Goal: Transaction & Acquisition: Download file/media

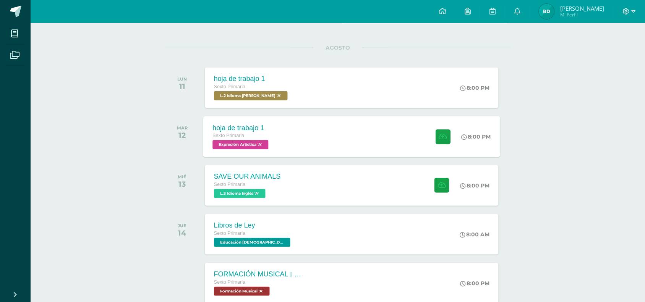
scroll to position [84, 0]
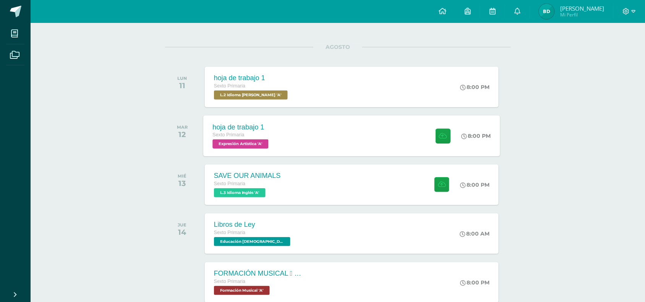
click at [299, 144] on div "hoja de trabajo 1 Sexto Primaria Expresión Artística 'A' 8:00 PM hoja de trabaj…" at bounding box center [351, 135] width 297 height 41
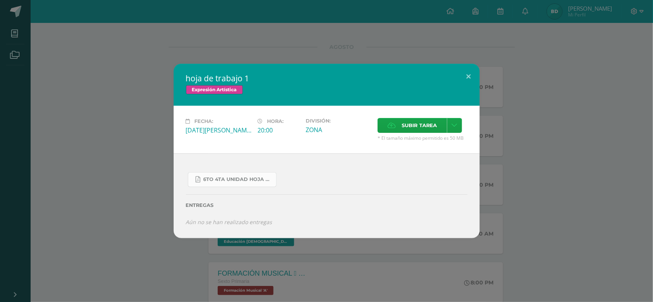
click at [250, 183] on link "6to 4ta unidad hoja de trabajo expresion.pdf" at bounding box center [232, 179] width 89 height 15
click at [466, 77] on button at bounding box center [469, 77] width 22 height 26
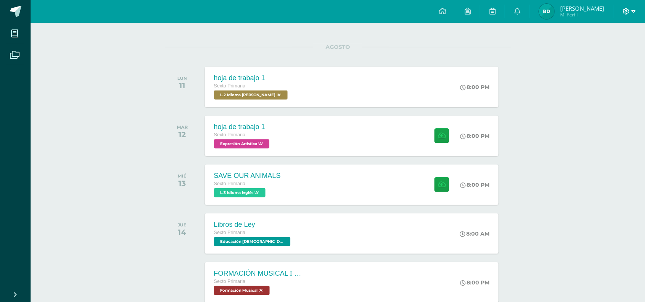
click at [627, 11] on icon at bounding box center [626, 11] width 7 height 7
click at [387, 137] on div "hoja de trabajo 1 Sexto Primaria Expresión Artística 'A' 8:00 PM hoja de trabaj…" at bounding box center [351, 135] width 297 height 41
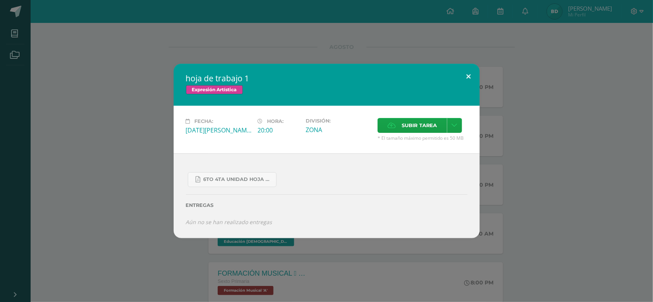
click at [466, 74] on button at bounding box center [469, 77] width 22 height 26
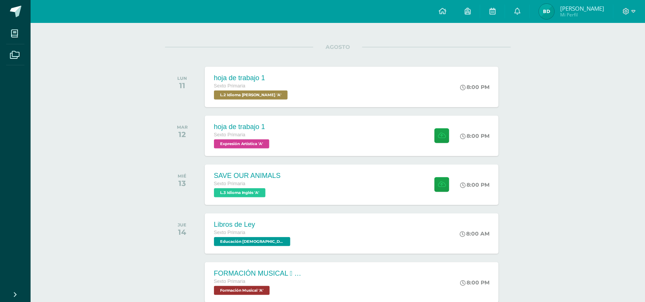
click at [624, 6] on div at bounding box center [629, 11] width 31 height 23
click at [626, 8] on icon at bounding box center [627, 11] width 6 height 6
click at [606, 52] on span "Cerrar sesión" at bounding box center [610, 52] width 34 height 7
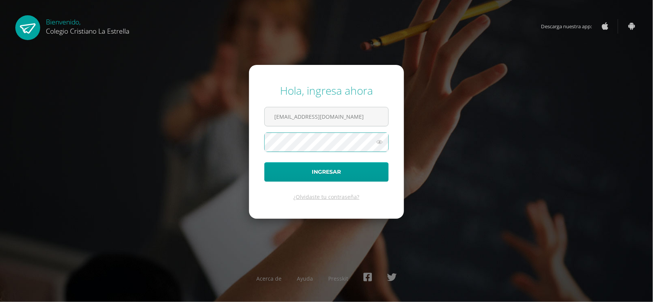
type input "[EMAIL_ADDRESS][DOMAIN_NAME]"
click at [264, 162] on button "Ingresar" at bounding box center [326, 171] width 124 height 19
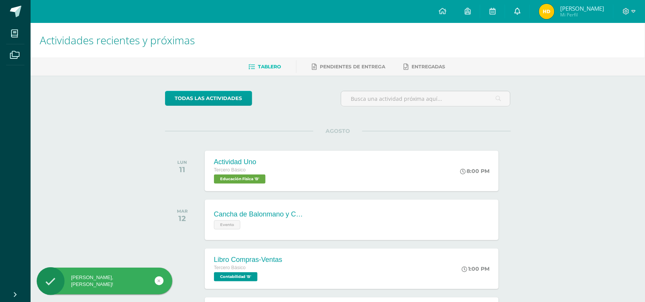
click at [521, 11] on icon at bounding box center [518, 11] width 6 height 7
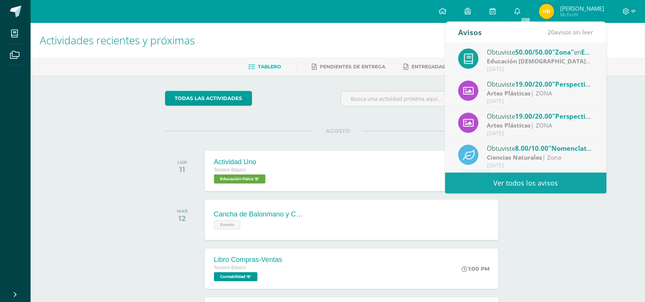
click at [134, 168] on div "Actividades recientes y próximas Tablero Pendientes de entrega Entregadas todas…" at bounding box center [338, 253] width 615 height 461
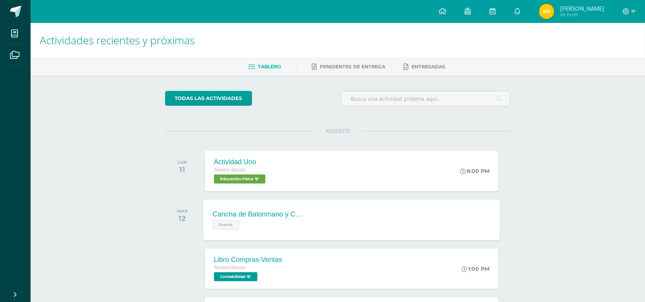
click at [286, 220] on div "Evento" at bounding box center [259, 224] width 93 height 11
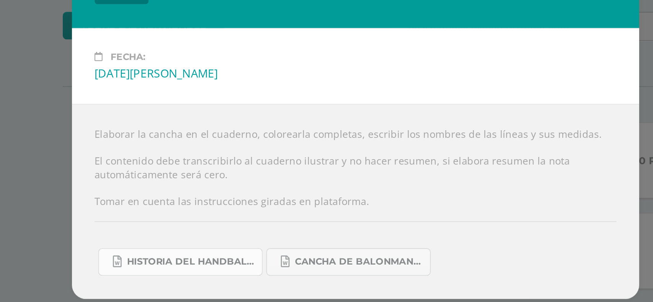
click at [241, 231] on link "Historia del handball.docx" at bounding box center [232, 226] width 89 height 15
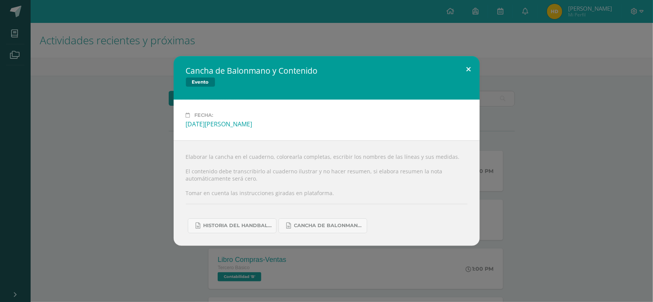
click at [471, 65] on button at bounding box center [469, 69] width 22 height 26
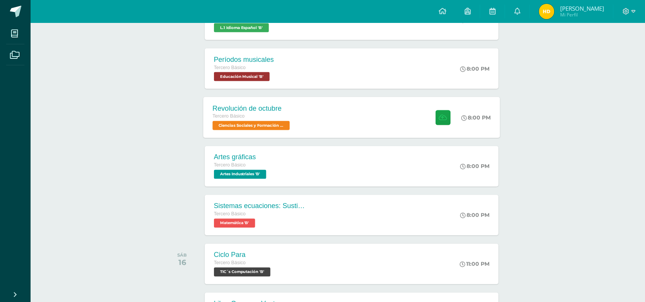
scroll to position [350, 0]
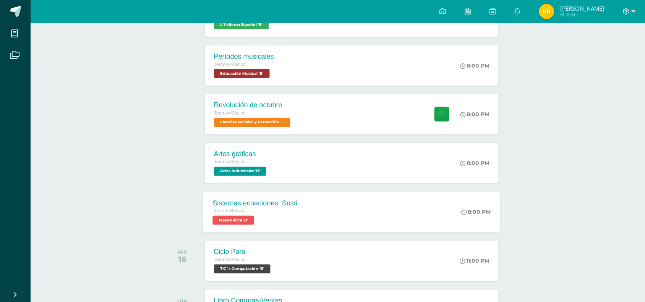
click at [308, 218] on div "Sistemas ecuaciones: Sustitución e igualación Tercero Básico Matemática 'B'" at bounding box center [258, 212] width 111 height 41
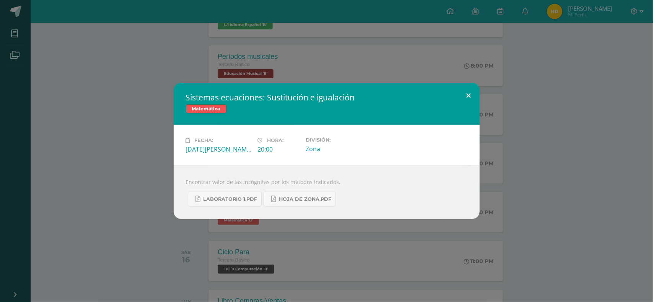
click at [471, 89] on button at bounding box center [469, 96] width 22 height 26
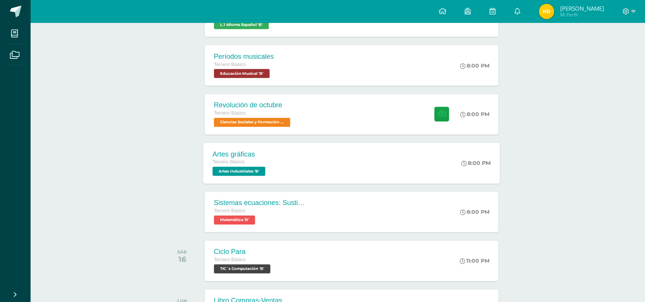
click at [312, 161] on div "Artes gráficas Tercero Básico Artes Industriales 'B' 8:00 PM Artes gráficas Art…" at bounding box center [351, 163] width 297 height 41
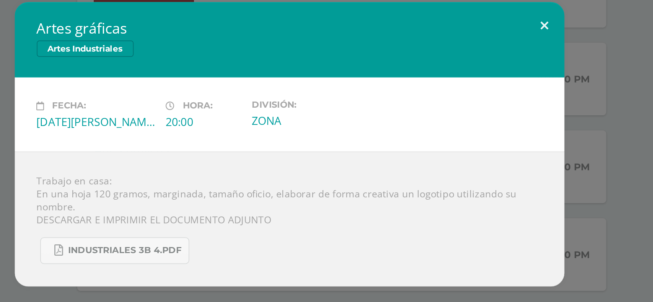
click at [470, 83] on button at bounding box center [469, 85] width 22 height 26
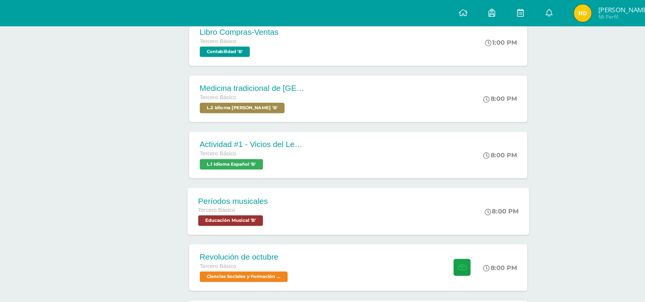
scroll to position [230, 0]
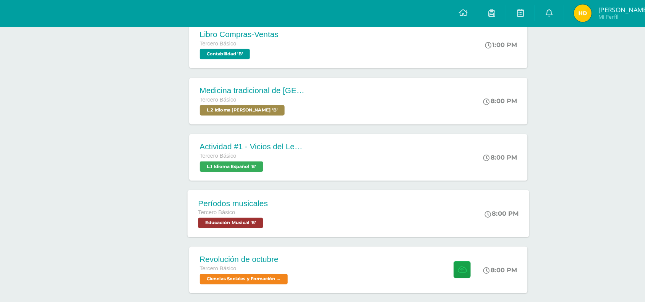
click at [332, 147] on div "Actividad #1 - Vicios del LenguaJe Tercero Básico L.1 Idioma Español 'B' 8:00 P…" at bounding box center [352, 137] width 294 height 41
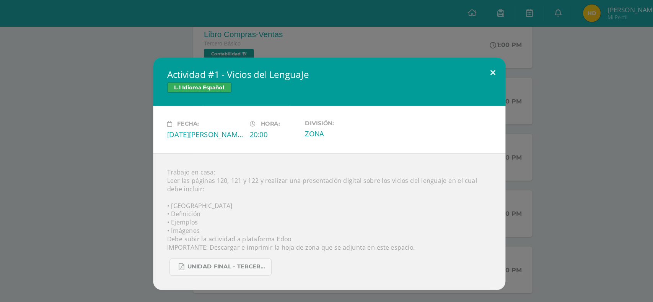
click at [467, 65] on button at bounding box center [469, 63] width 22 height 26
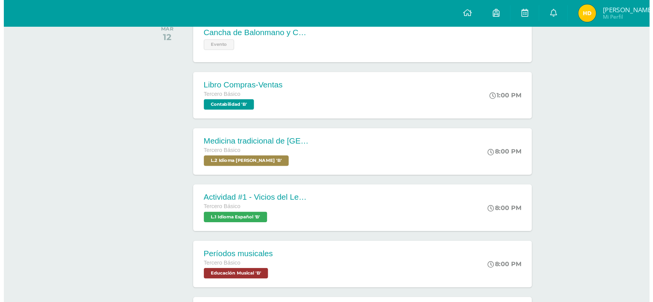
scroll to position [186, 0]
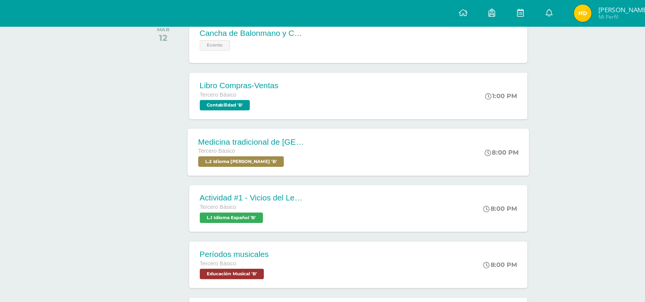
click at [310, 130] on div "Medicina tradicional de Guatemala Tercero Básico L.2 Idioma Maya Kaqchikel 'B'" at bounding box center [258, 132] width 111 height 41
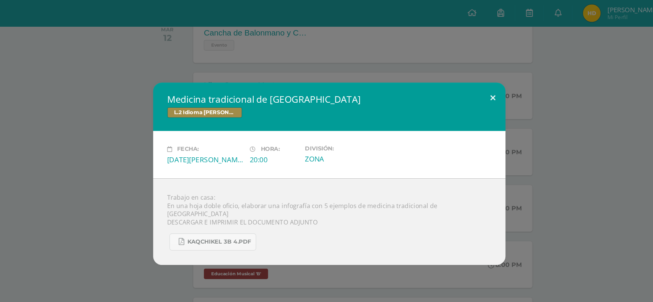
click at [468, 88] on button at bounding box center [469, 85] width 22 height 26
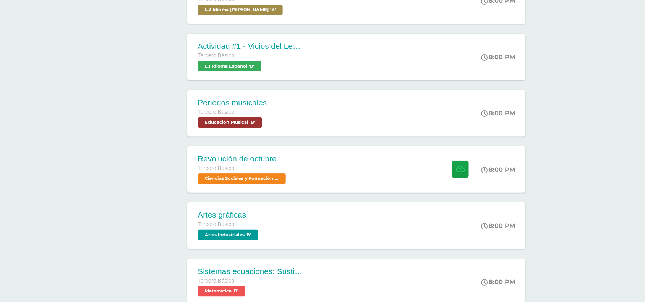
scroll to position [302, 0]
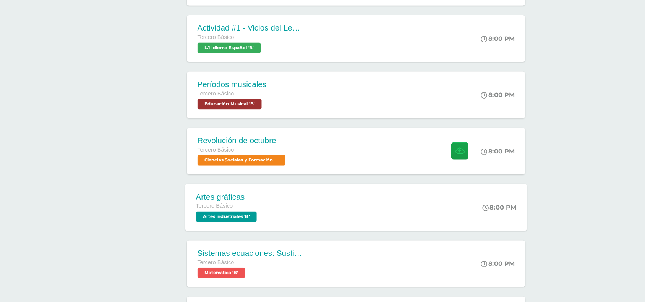
click at [340, 203] on div "Artes gráficas Tercero Básico Artes Industriales 'B' 8:00 PM Artes gráficas Art…" at bounding box center [351, 211] width 297 height 41
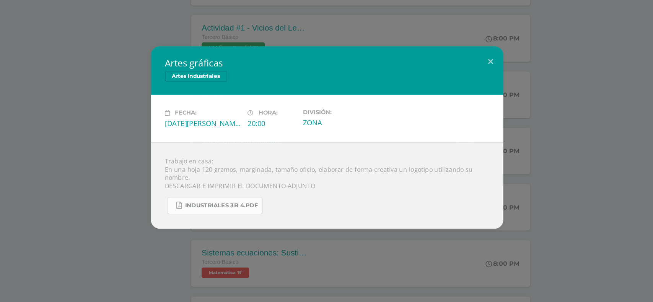
click at [249, 208] on span "INDUSTRIALES 3B 4.pdf" at bounding box center [234, 210] width 63 height 6
click at [470, 83] on button at bounding box center [469, 85] width 22 height 26
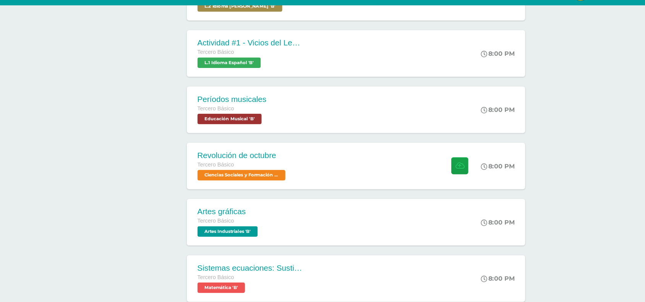
scroll to position [295, 0]
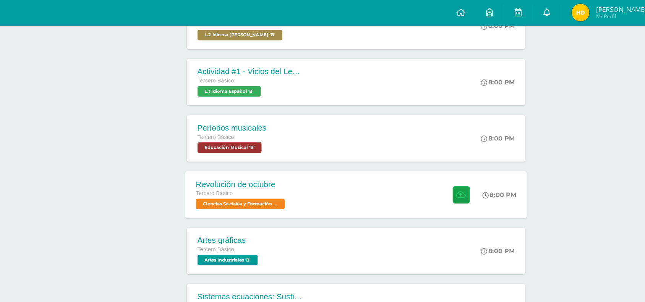
click at [302, 169] on div "Revolución de octubre Tercero Básico Ciencias Sociales y Formación Ciudadana 'B…" at bounding box center [351, 169] width 297 height 41
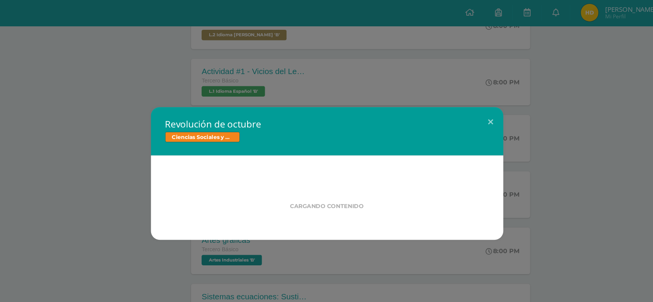
click at [362, 142] on div "Cargando contenido" at bounding box center [327, 172] width 306 height 73
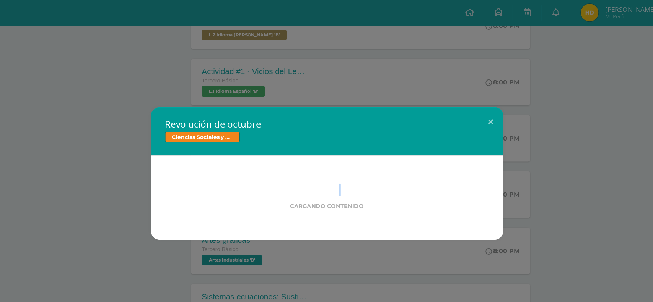
click at [362, 142] on div "Cargando contenido" at bounding box center [327, 172] width 306 height 73
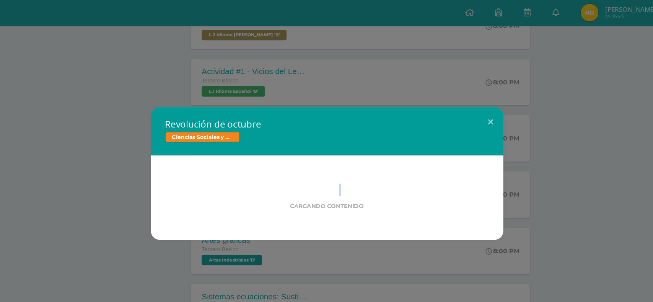
click at [362, 142] on div "Cargando contenido" at bounding box center [327, 172] width 306 height 73
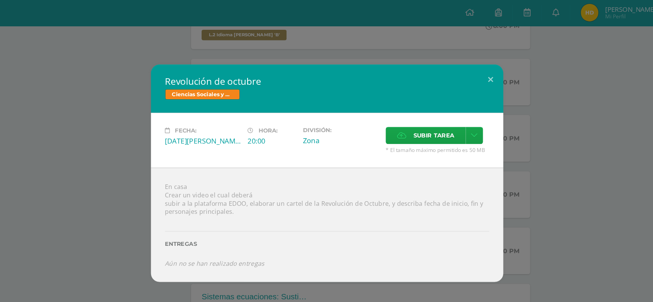
click at [362, 142] on div "Fecha: Miércoles 13 de Agosto Hora: 20:00 División: Zona Subir tarea Cancelar" at bounding box center [327, 123] width 306 height 48
click at [323, 158] on div "En casa Crear un video el cual deberá subir a la plataforma EDOO, elaborar un c…" at bounding box center [327, 195] width 306 height 99
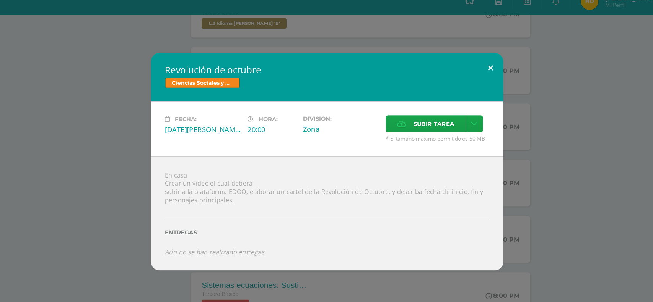
click at [466, 67] on button at bounding box center [469, 70] width 22 height 26
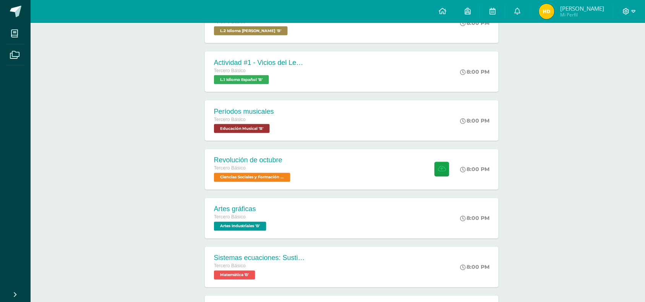
click at [631, 10] on span at bounding box center [629, 11] width 13 height 8
click at [603, 53] on span "Cerrar sesión" at bounding box center [610, 52] width 34 height 7
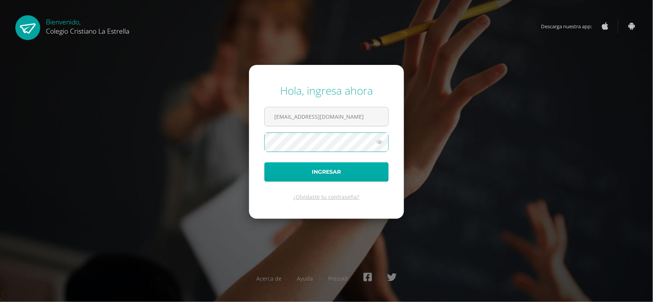
type input "221@laestrella.edu.gt"
click at [264, 162] on button "Ingresar" at bounding box center [326, 171] width 124 height 19
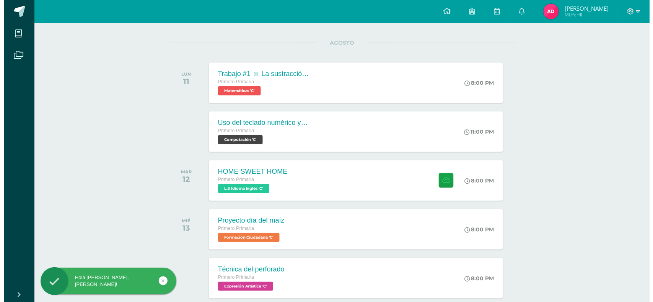
scroll to position [89, 0]
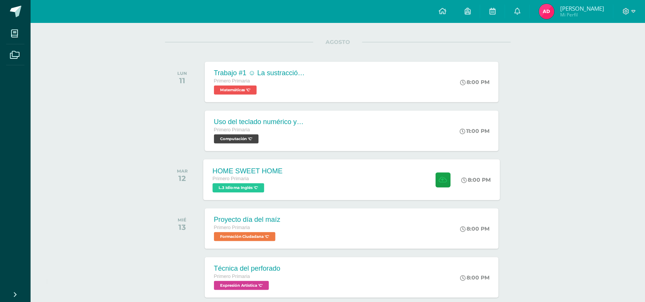
click at [282, 179] on div "HOME SWEET HOME Primero Primaria L.3 Idioma Inglés 'C'" at bounding box center [247, 179] width 89 height 41
